Goal: Task Accomplishment & Management: Manage account settings

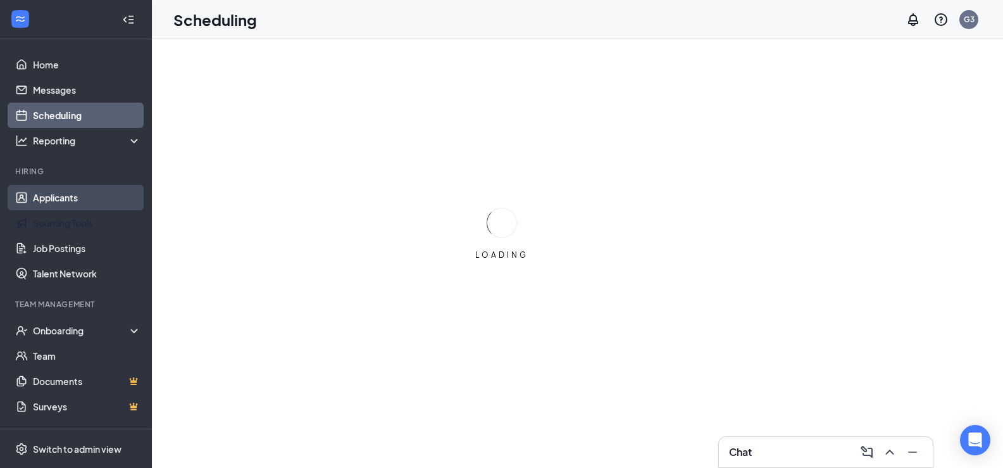
click at [79, 207] on link "Applicants" at bounding box center [87, 197] width 108 height 25
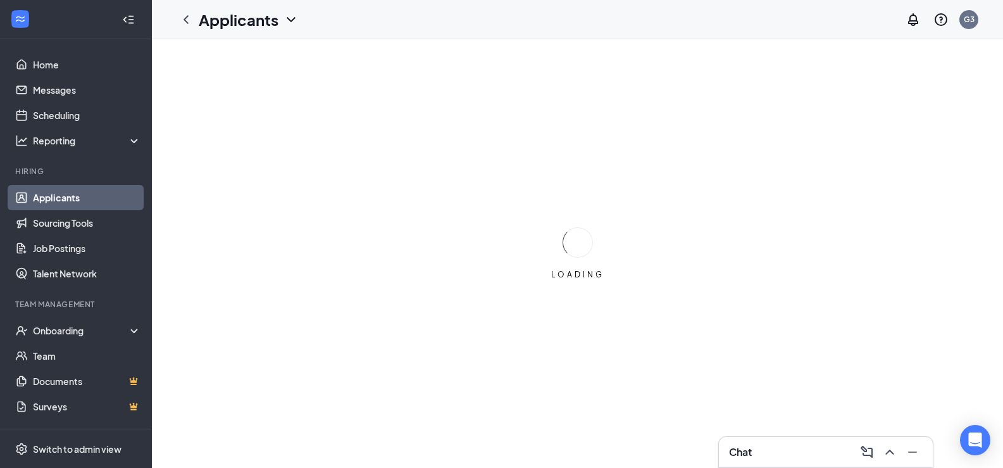
click at [78, 203] on link "Applicants" at bounding box center [87, 197] width 108 height 25
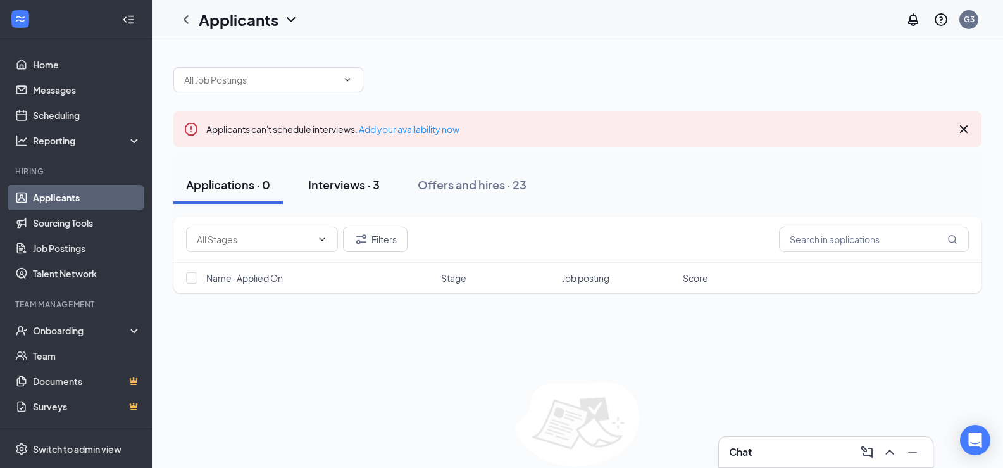
click at [364, 176] on button "Interviews · 3" at bounding box center [343, 185] width 97 height 38
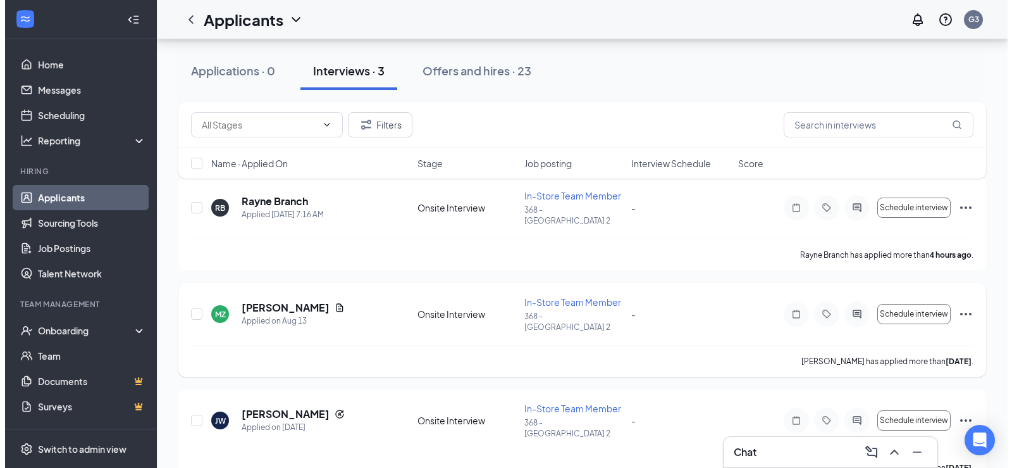
scroll to position [23, 0]
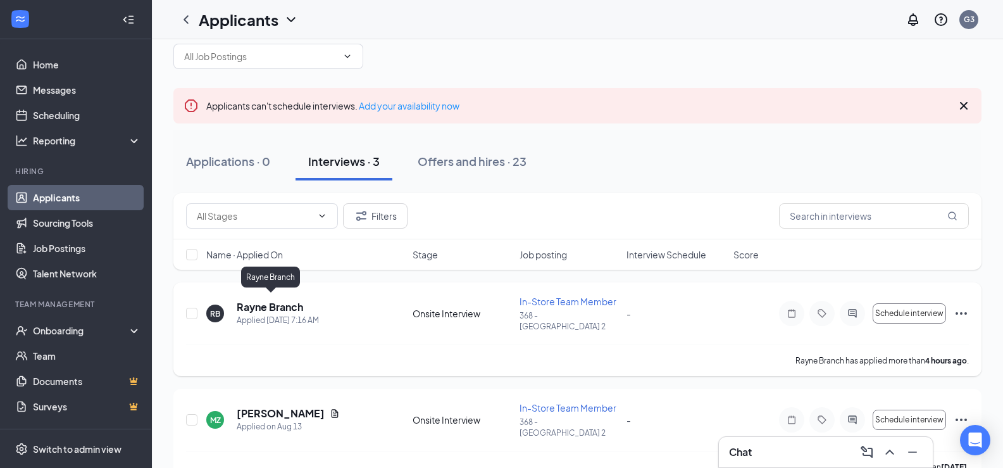
click at [280, 300] on h5 "Rayne Branch" at bounding box center [270, 307] width 66 height 14
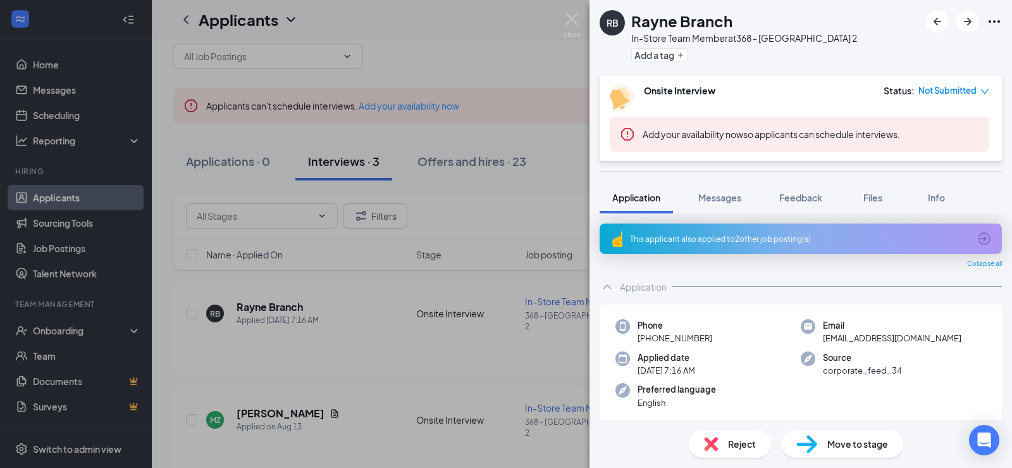
click at [509, 290] on div "[PERSON_NAME] Branch In-Store Team Member at 368 - [GEOGRAPHIC_DATA] 2 Add a ta…" at bounding box center [506, 234] width 1012 height 468
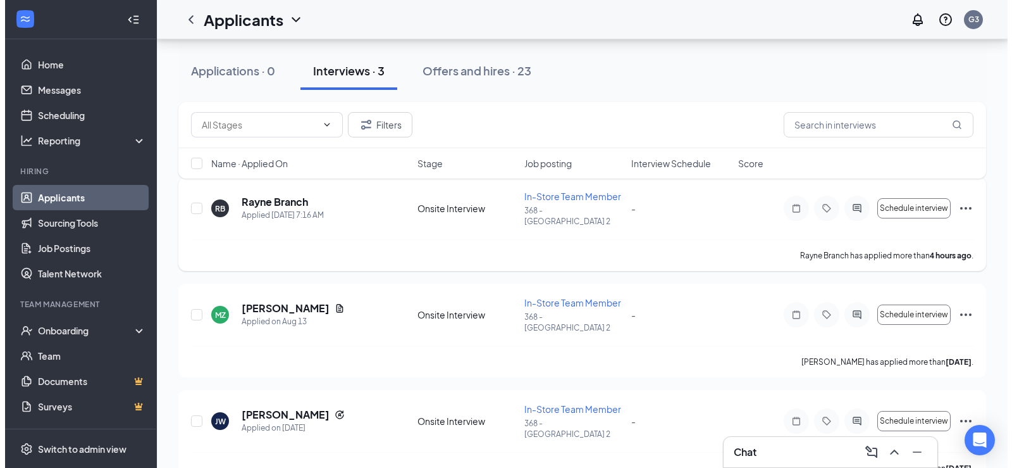
scroll to position [129, 0]
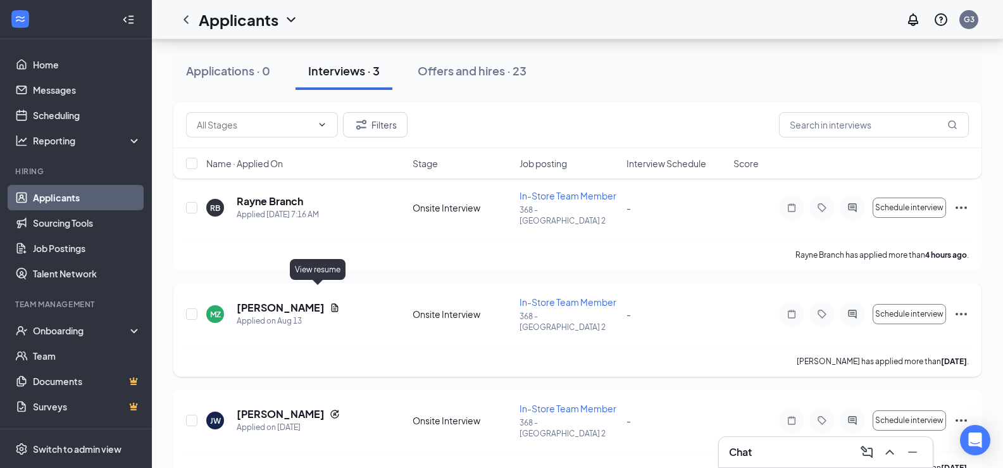
click at [330, 302] on icon "Document" at bounding box center [335, 307] width 10 height 10
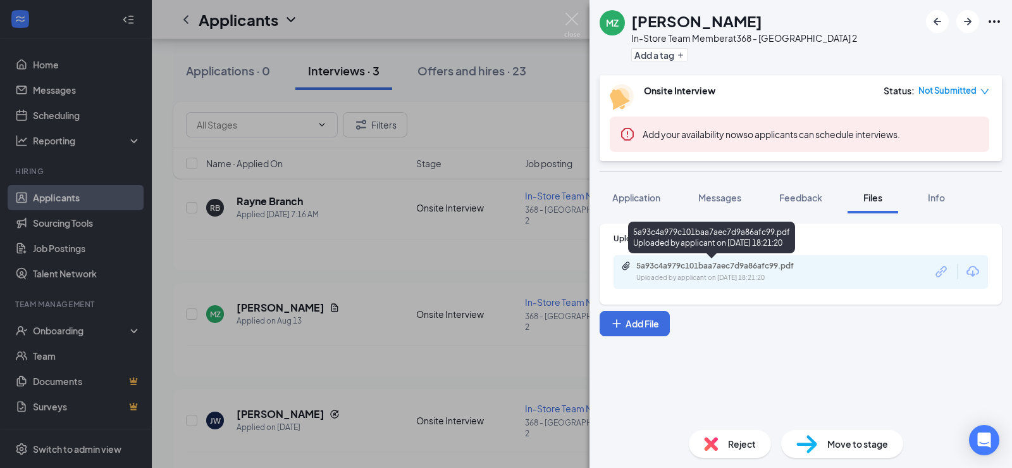
click at [711, 265] on div "5a93c4a979c101baa7aec7d9a86afc99.pdf" at bounding box center [725, 266] width 177 height 10
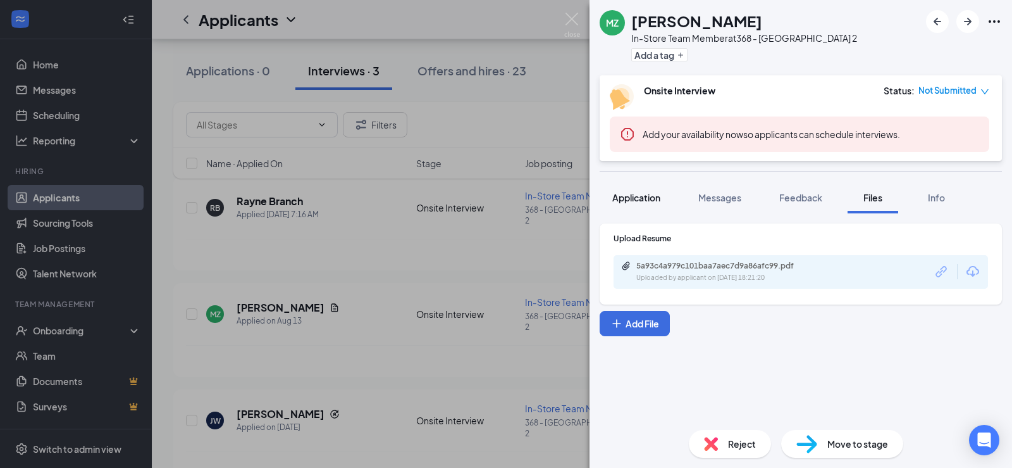
click at [617, 195] on span "Application" at bounding box center [636, 197] width 48 height 11
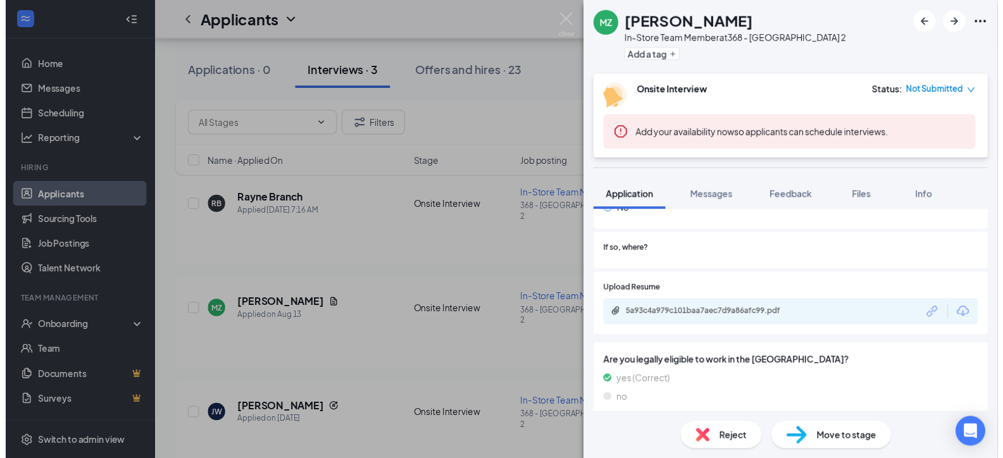
scroll to position [654, 0]
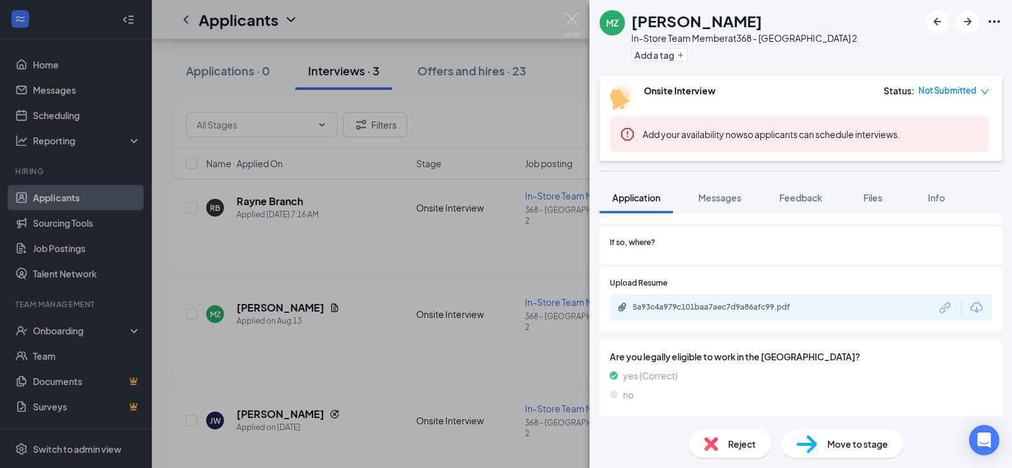
click at [418, 287] on div "MZ [PERSON_NAME] In-Store Team Member at 368 - Bolingbrook 2 Add a tag Onsite I…" at bounding box center [506, 234] width 1012 height 468
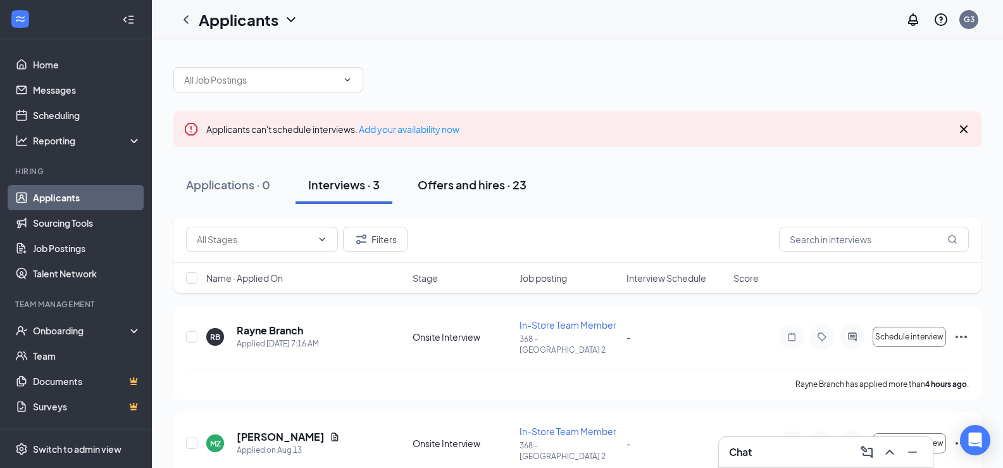
click at [457, 194] on button "Offers and hires · 23" at bounding box center [472, 185] width 134 height 38
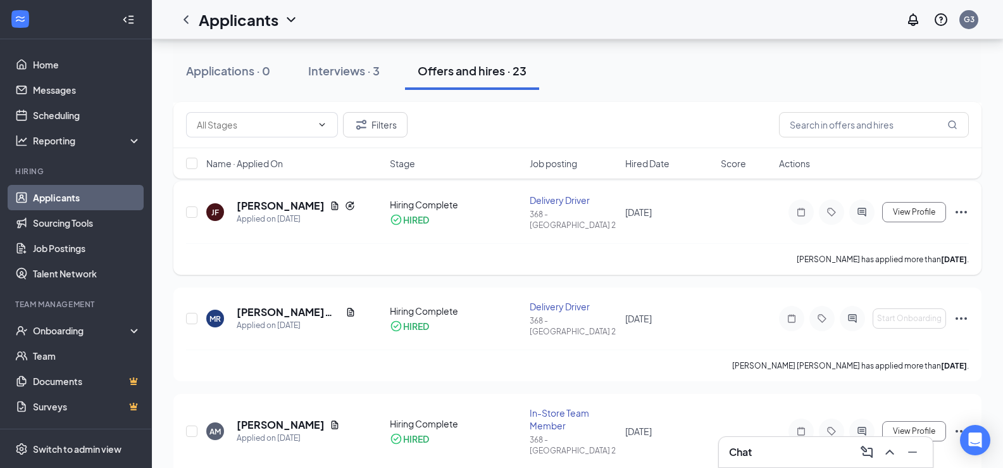
scroll to position [633, 0]
